Goal: Transaction & Acquisition: Purchase product/service

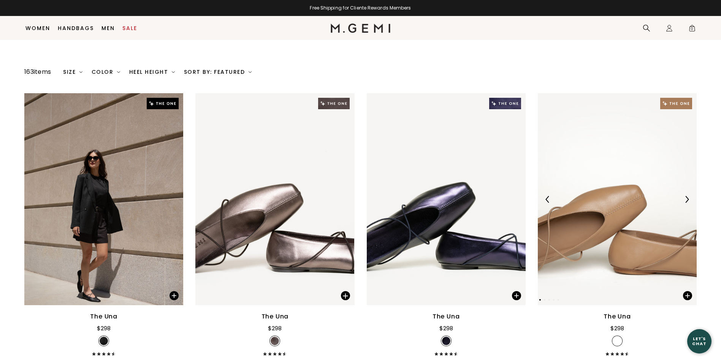
scroll to position [60, 0]
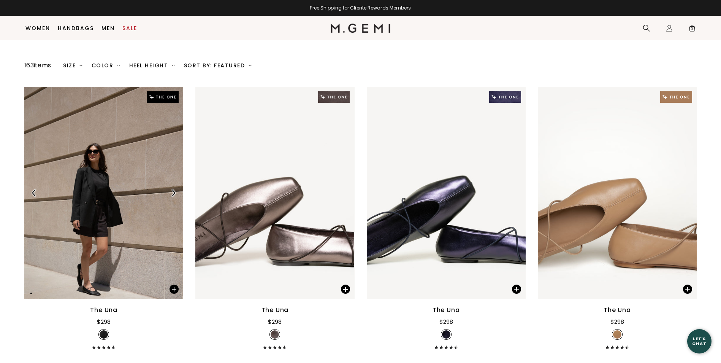
click at [150, 250] on img at bounding box center [103, 193] width 159 height 212
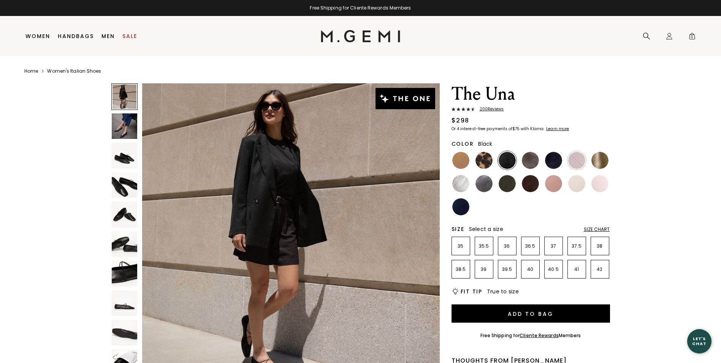
click at [129, 98] on div at bounding box center [124, 96] width 27 height 27
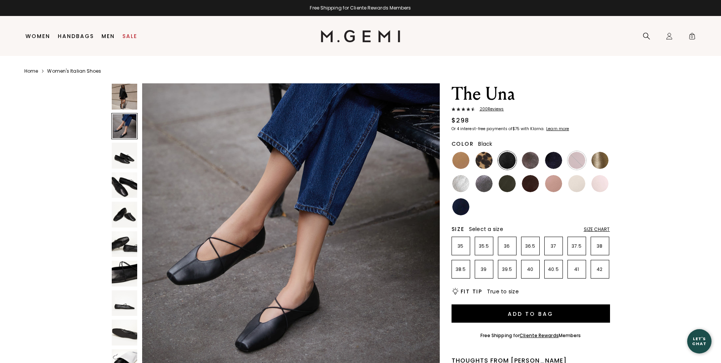
scroll to position [342, 0]
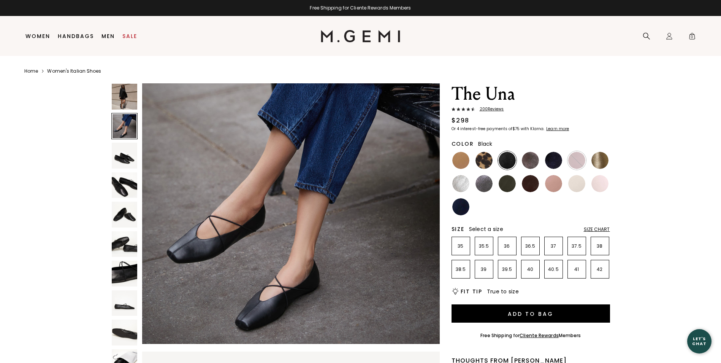
click at [511, 163] on img at bounding box center [507, 160] width 17 height 17
click at [553, 162] on img at bounding box center [553, 160] width 17 height 17
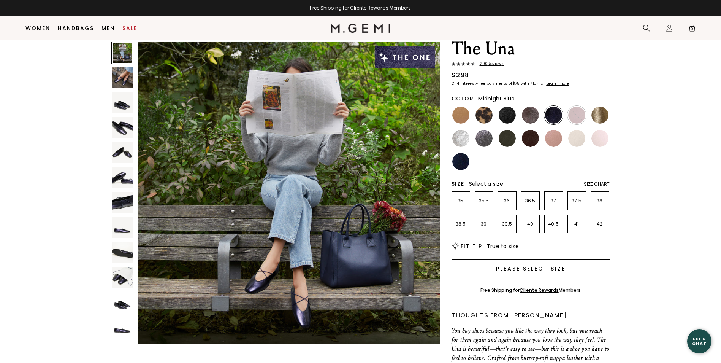
scroll to position [22, 0]
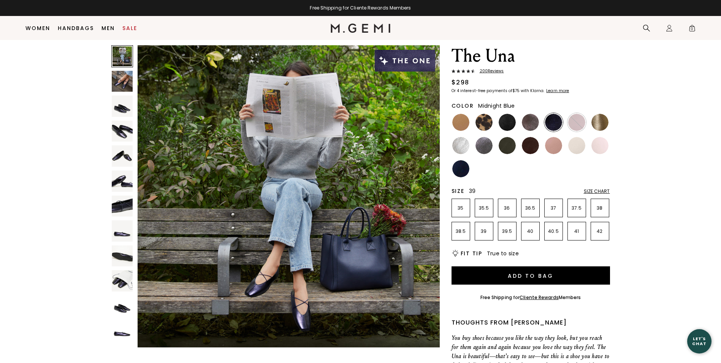
click at [485, 231] on p "39" at bounding box center [484, 231] width 18 height 6
click at [464, 170] on img at bounding box center [460, 168] width 17 height 17
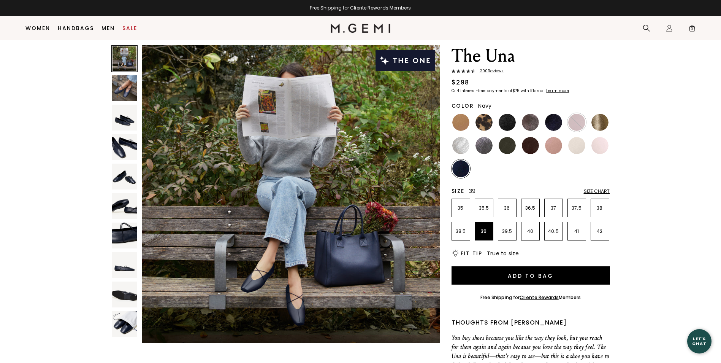
click at [246, 281] on img at bounding box center [290, 193] width 297 height 297
click at [513, 141] on img at bounding box center [507, 145] width 17 height 17
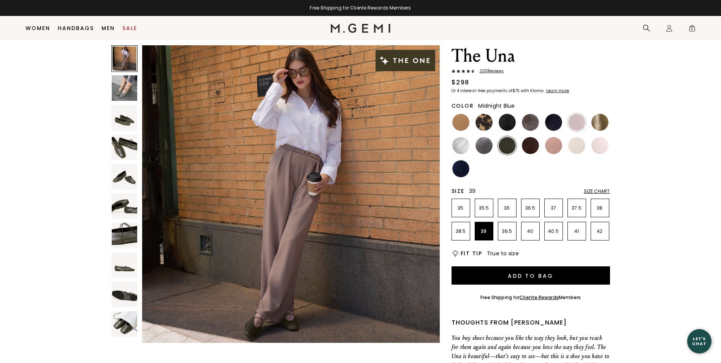
click at [556, 122] on img at bounding box center [553, 122] width 17 height 17
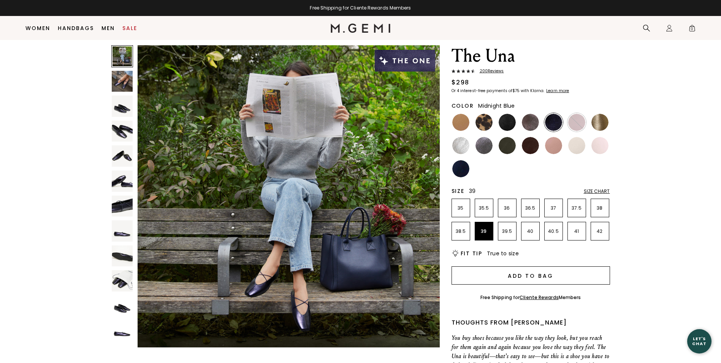
click at [528, 275] on button "Add to Bag" at bounding box center [531, 275] width 158 height 18
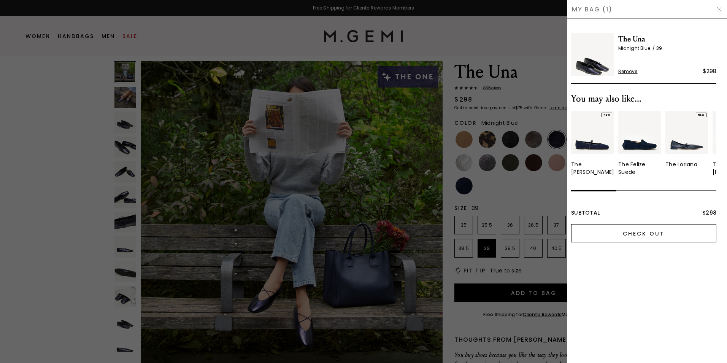
click at [629, 232] on input "Check Out" at bounding box center [643, 233] width 145 height 18
